Goal: Transaction & Acquisition: Purchase product/service

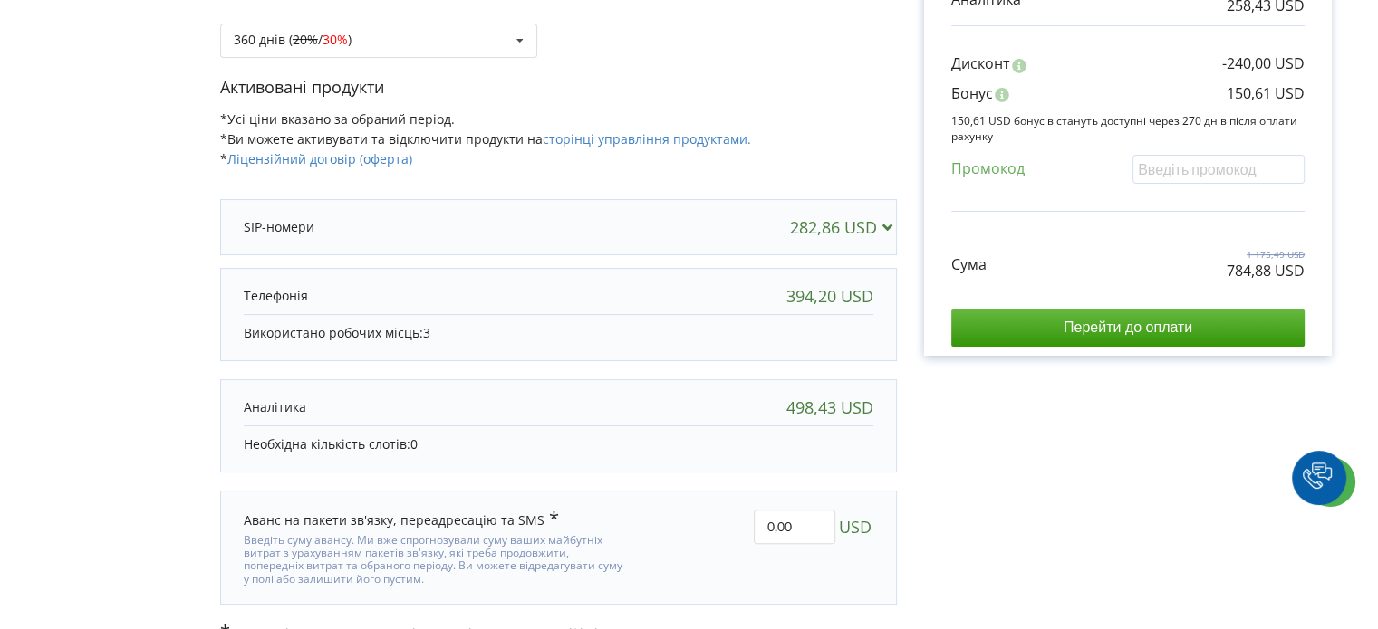
scroll to position [370, 0]
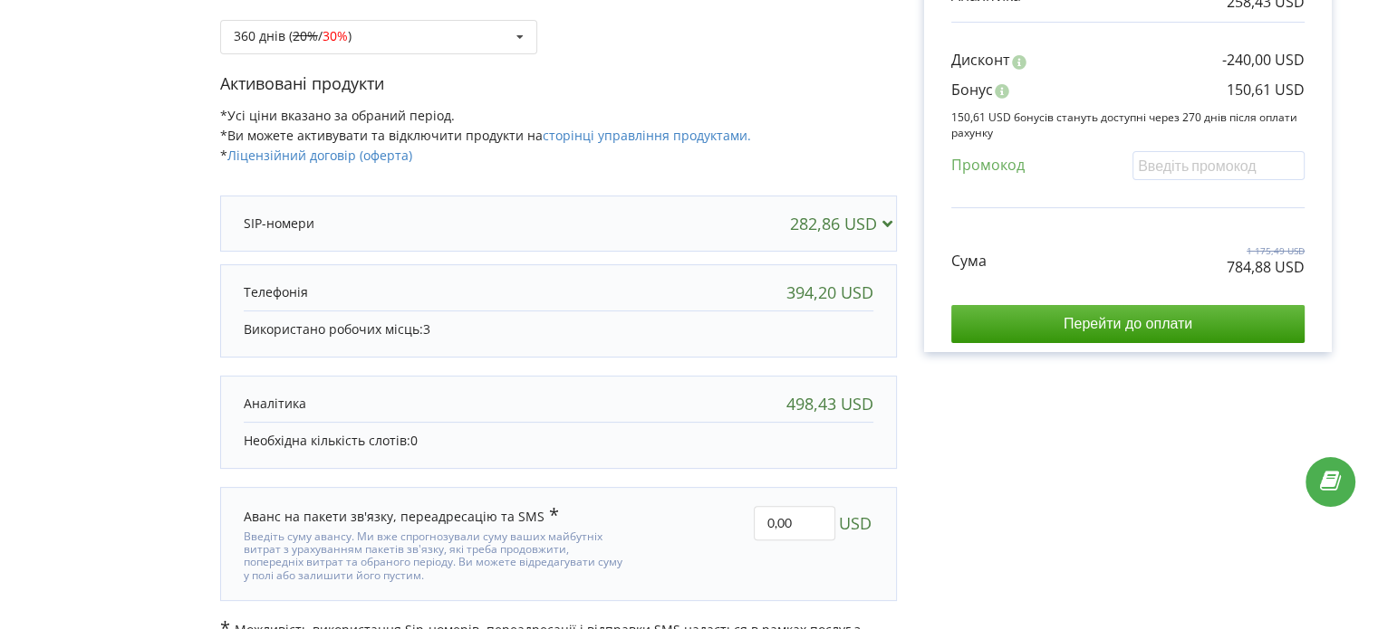
click at [669, 226] on div at bounding box center [464, 224] width 441 height 18
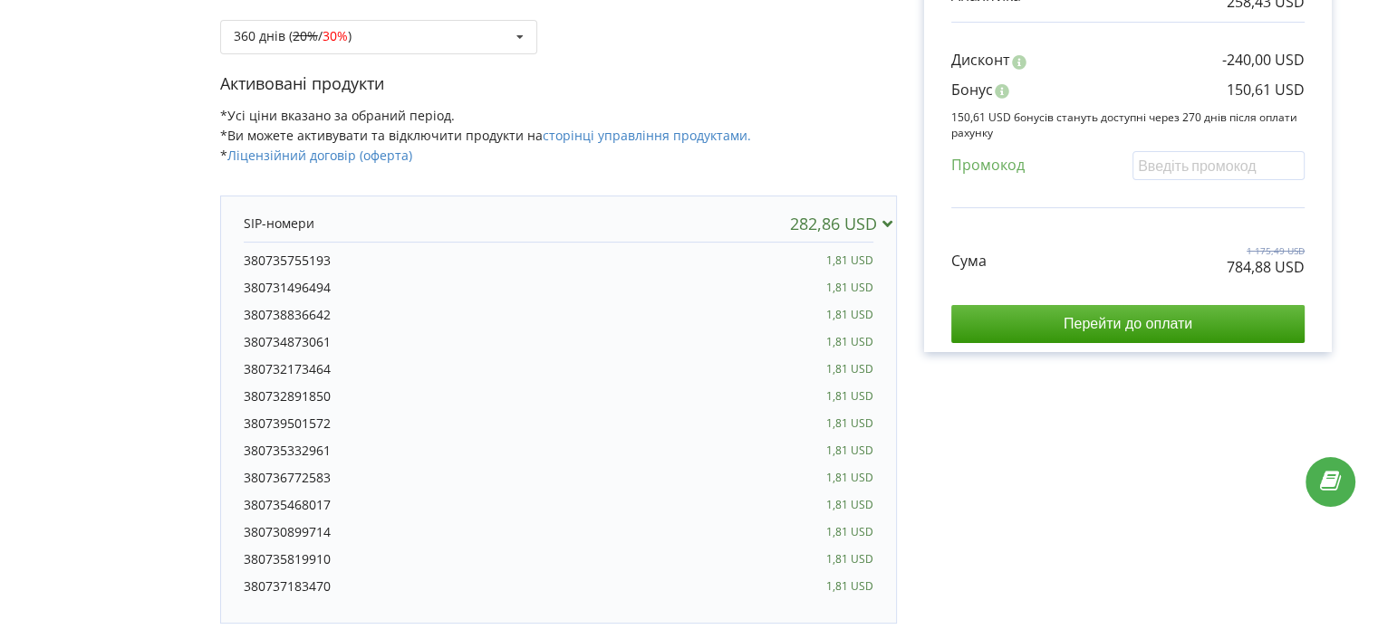
scroll to position [461, 0]
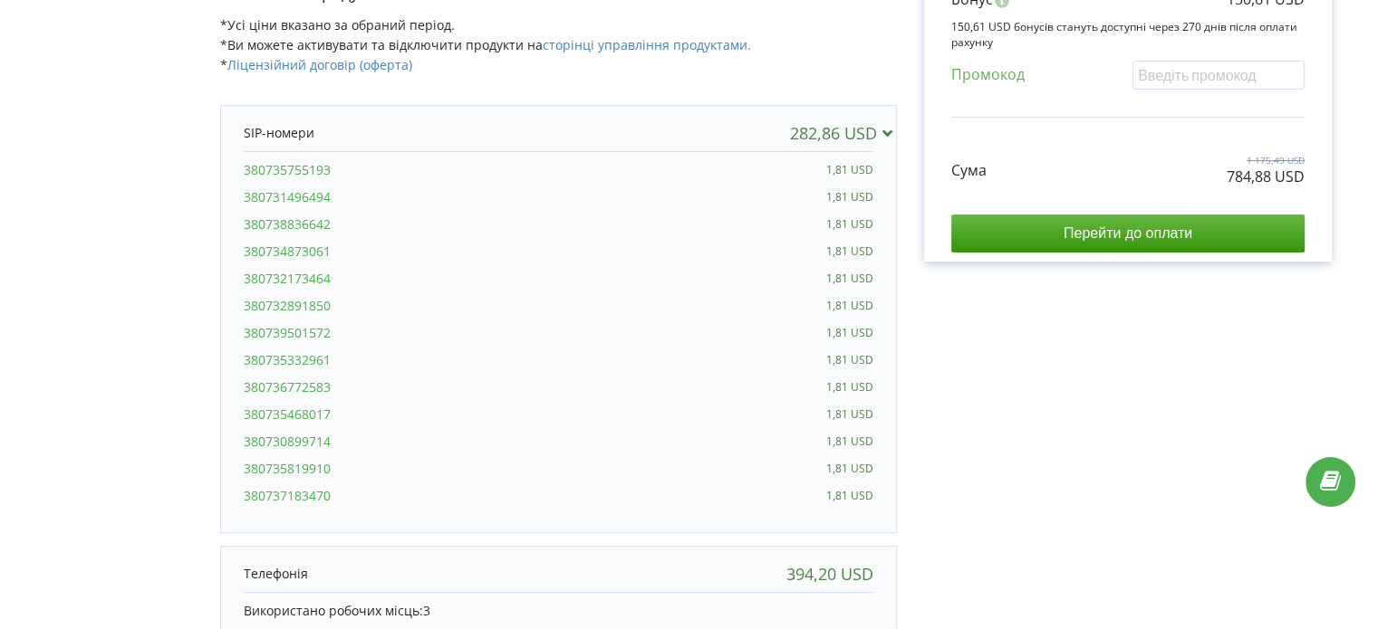
click at [674, 116] on div "282,86 USD" at bounding box center [559, 133] width 666 height 36
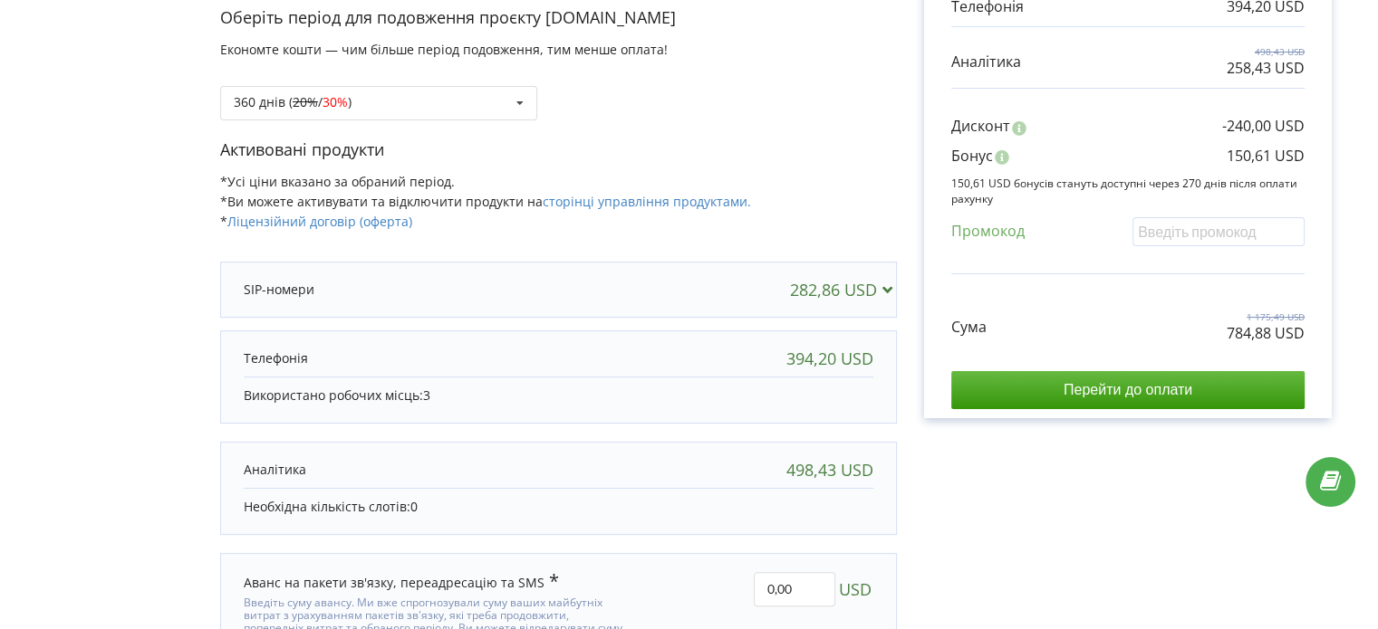
scroll to position [414, 0]
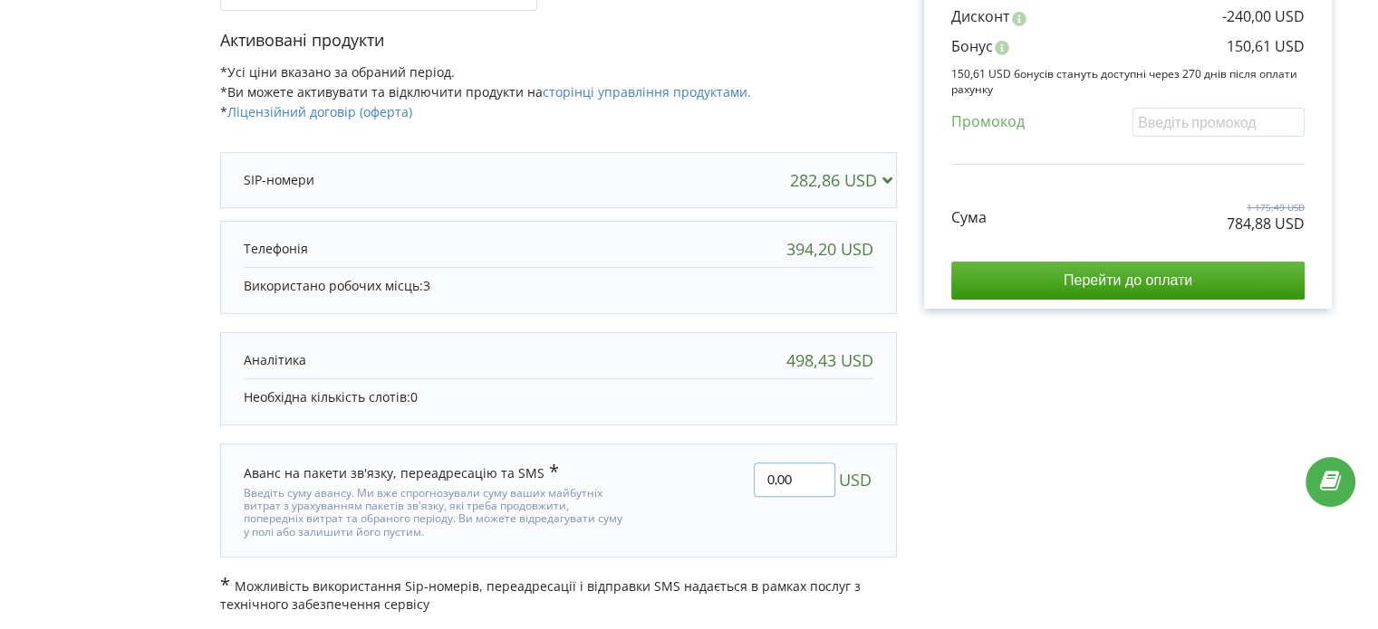
drag, startPoint x: 805, startPoint y: 465, endPoint x: 747, endPoint y: 470, distance: 58.2
click at [747, 470] on div "0,00 USD" at bounding box center [762, 501] width 245 height 102
type input "670.12"
click at [1069, 423] on div "В цьому проєкті є незавершений платіж. Перейти на сторінку неоплачених рахунків…" at bounding box center [689, 148] width 1340 height 931
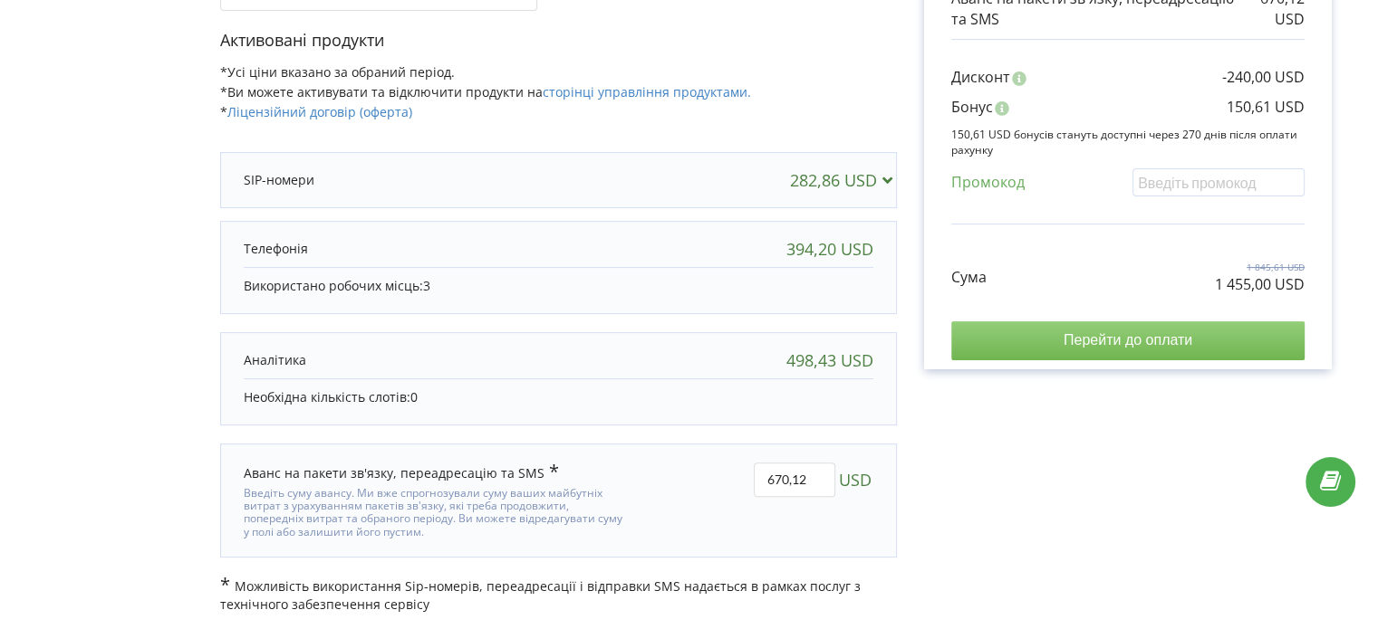
click at [1174, 340] on input "Перейти до оплати" at bounding box center [1127, 341] width 353 height 38
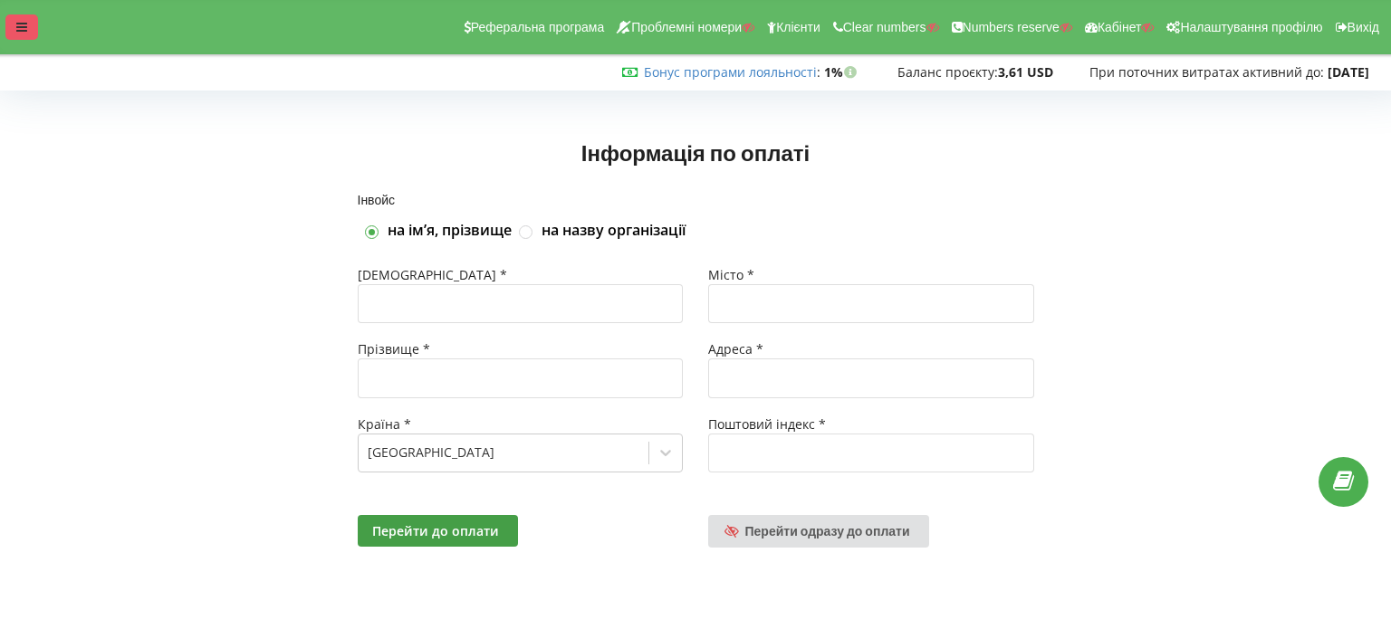
click at [27, 28] on div at bounding box center [21, 26] width 33 height 25
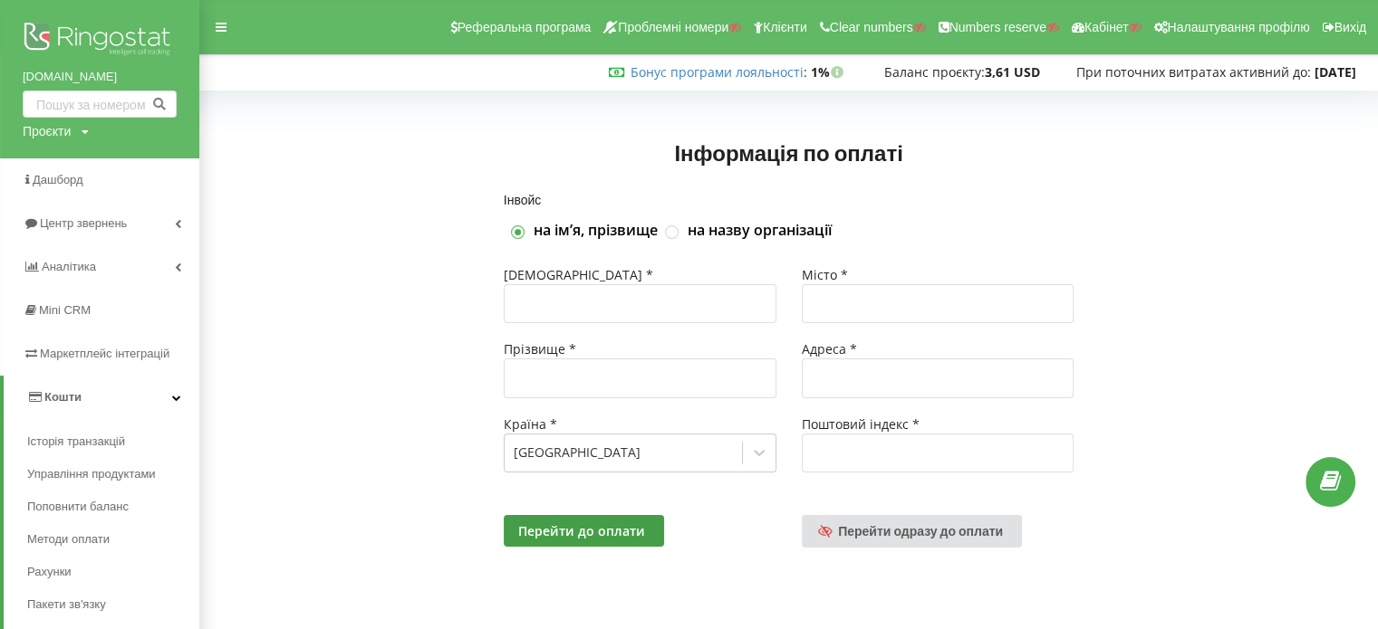
click at [65, 138] on div "Проєкти" at bounding box center [47, 131] width 48 height 18
click at [65, 163] on input "text" at bounding box center [79, 169] width 91 height 26
type input "nuero"
click at [138, 166] on span "Пошук" at bounding box center [149, 169] width 33 height 16
